Goal: Navigation & Orientation: Find specific page/section

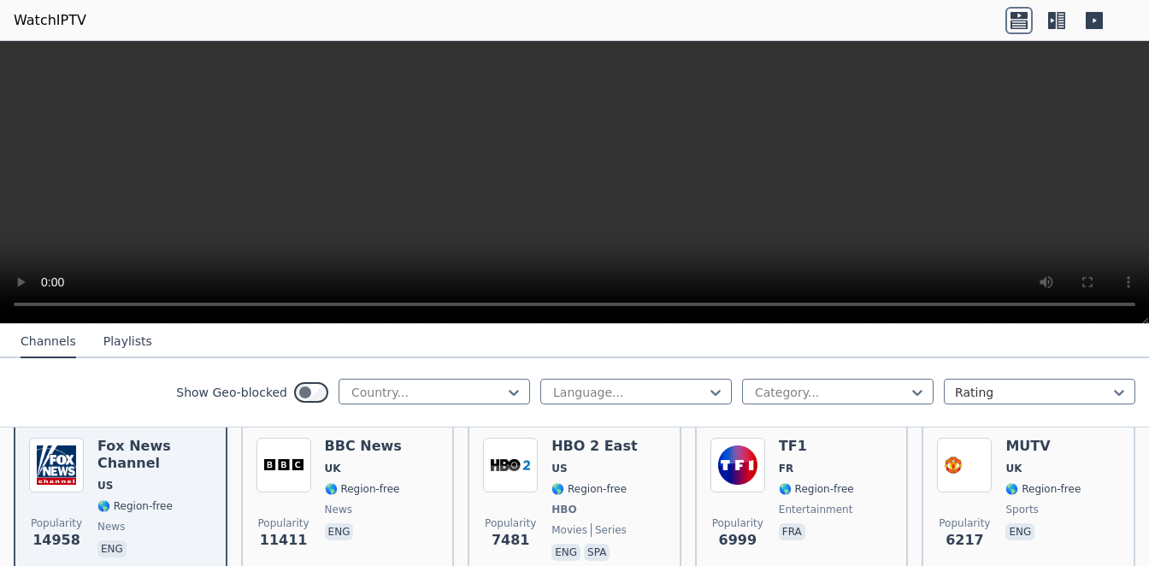
scroll to position [221, 0]
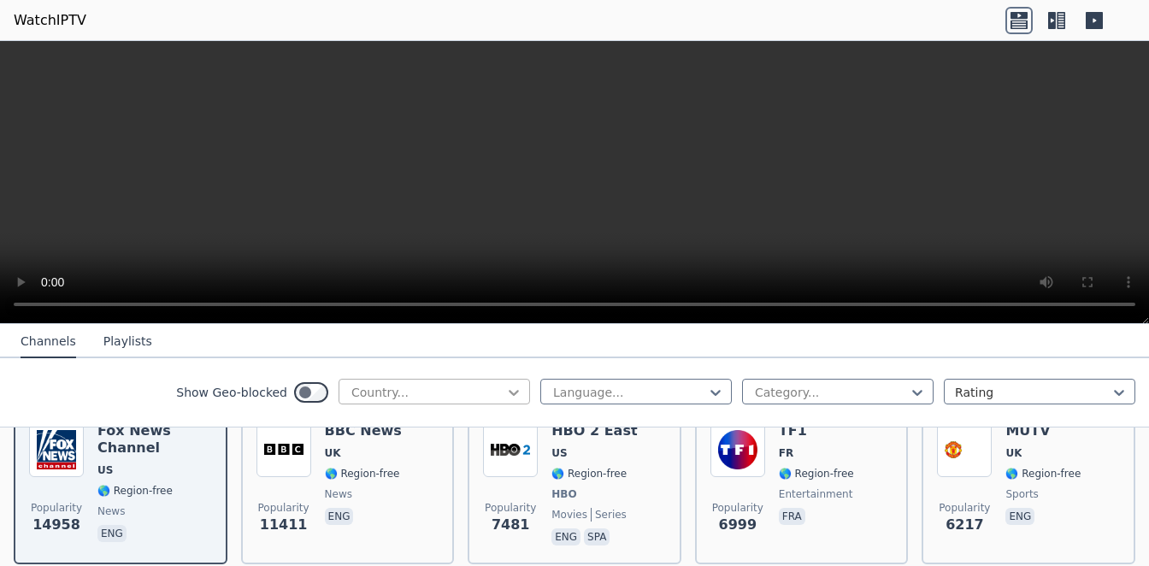
click at [509, 392] on icon at bounding box center [514, 393] width 10 height 6
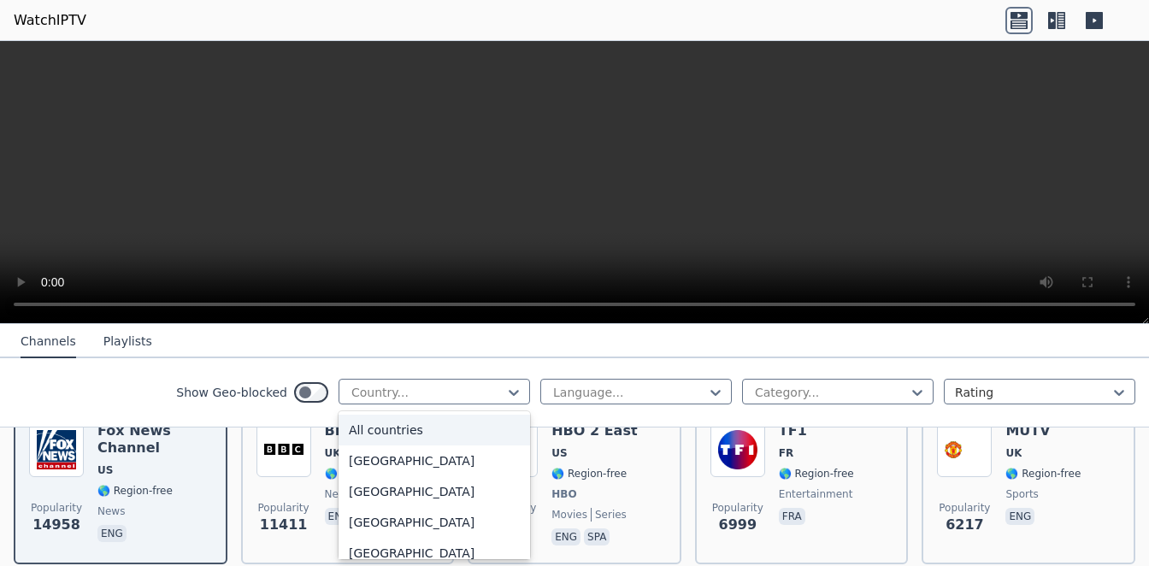
click at [359, 431] on div "All countries" at bounding box center [435, 430] width 192 height 31
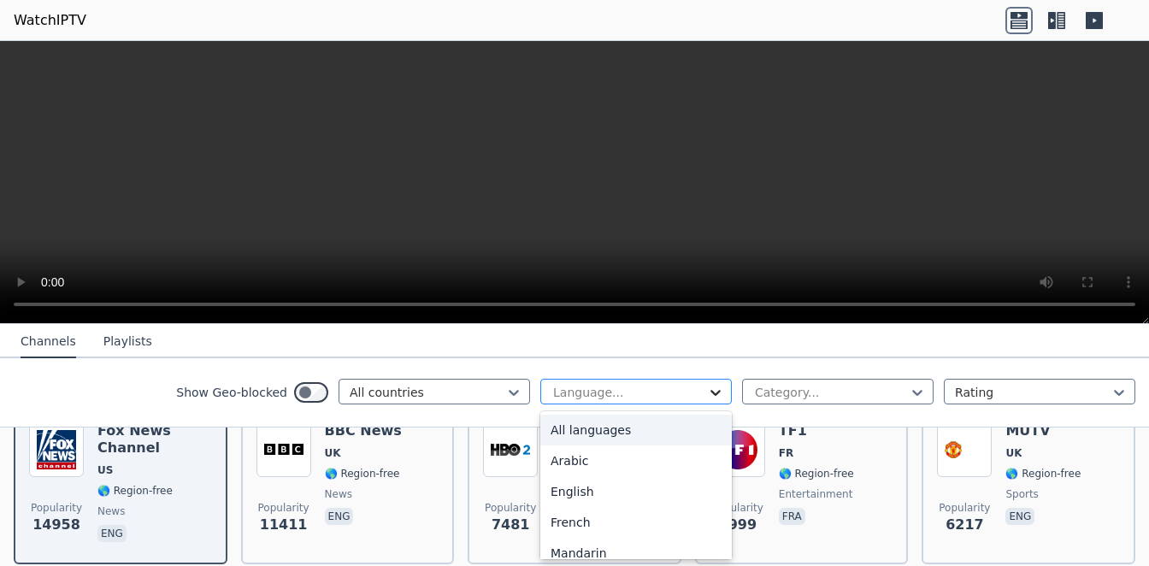
click at [710, 391] on icon at bounding box center [715, 393] width 10 height 6
click at [570, 427] on div "All languages" at bounding box center [636, 430] width 192 height 31
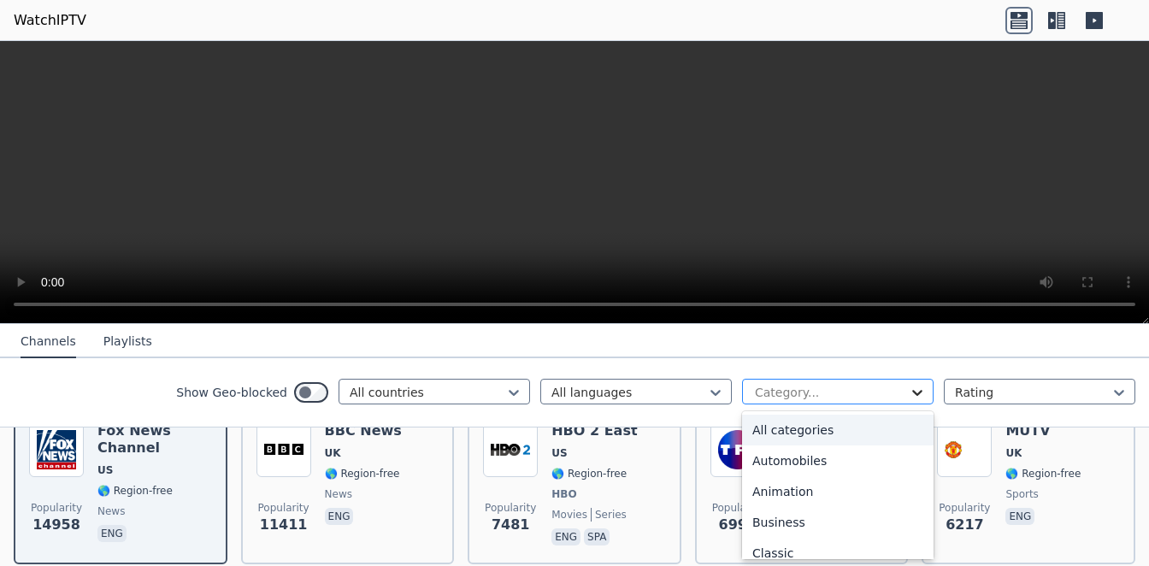
click at [909, 391] on icon at bounding box center [917, 392] width 17 height 17
click at [786, 430] on div "All categories" at bounding box center [838, 430] width 192 height 31
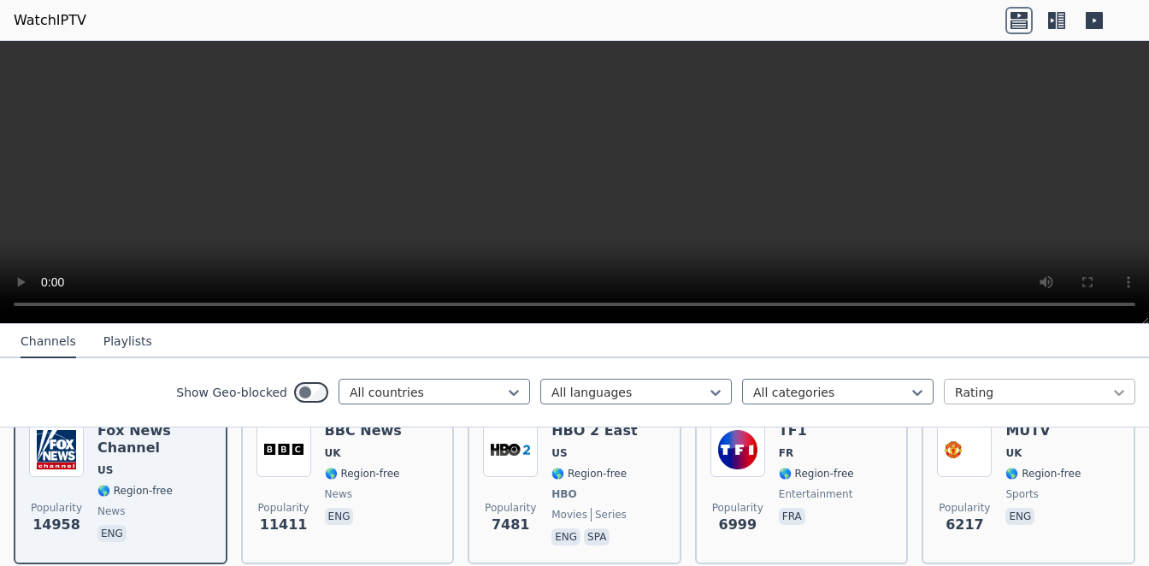
click at [1111, 392] on icon at bounding box center [1119, 392] width 17 height 17
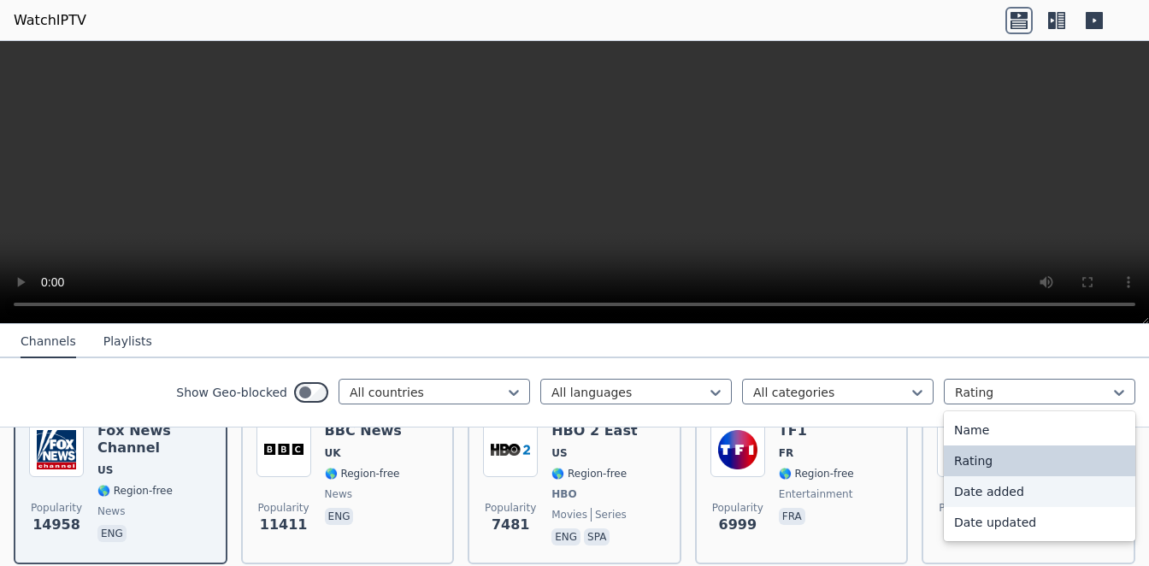
click at [957, 490] on div "Date added" at bounding box center [1040, 491] width 192 height 31
